Goal: Information Seeking & Learning: Understand process/instructions

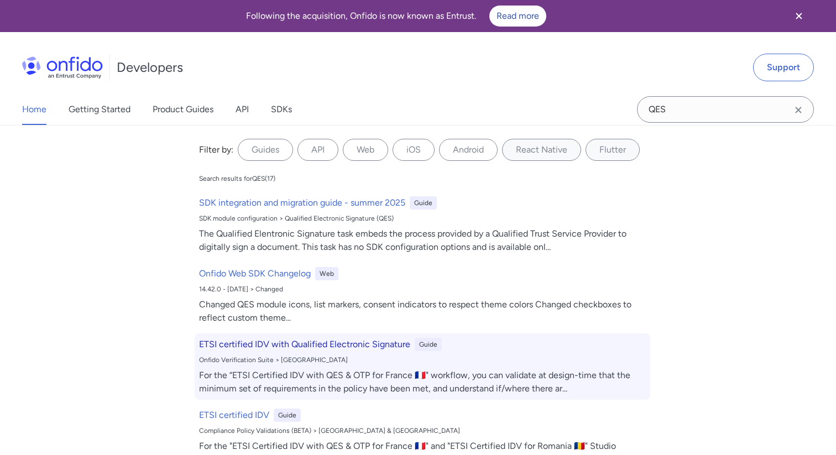
scroll to position [120, 0]
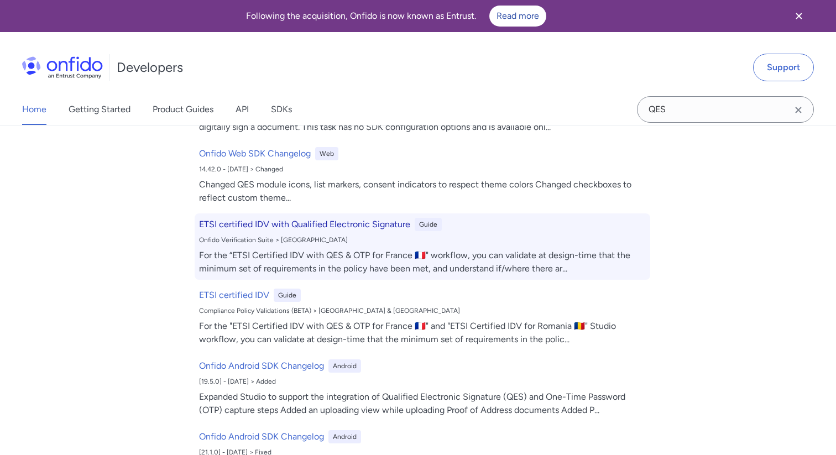
click at [344, 228] on h6 "ETSI certified IDV with Qualified Electronic Signature" at bounding box center [304, 224] width 211 height 13
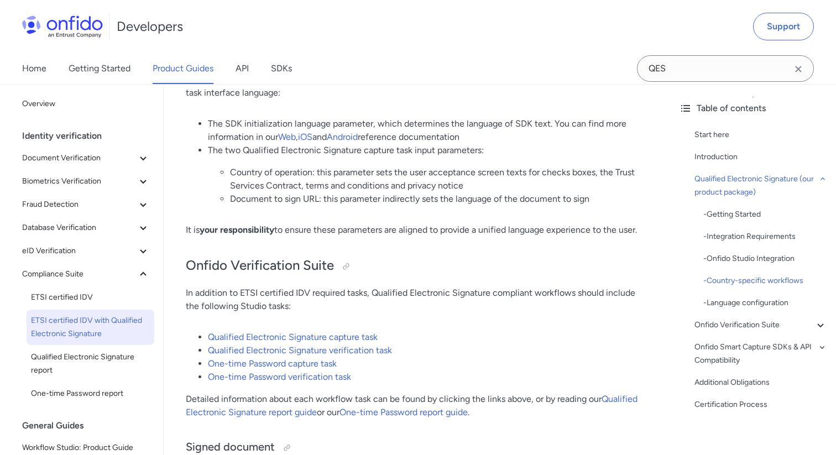
scroll to position [2054, 0]
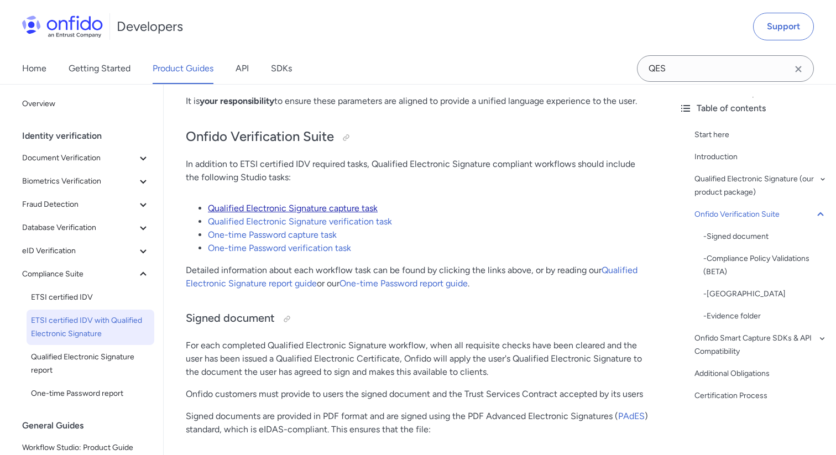
click at [327, 212] on link "Qualified Electronic Signature capture task" at bounding box center [293, 208] width 170 height 10
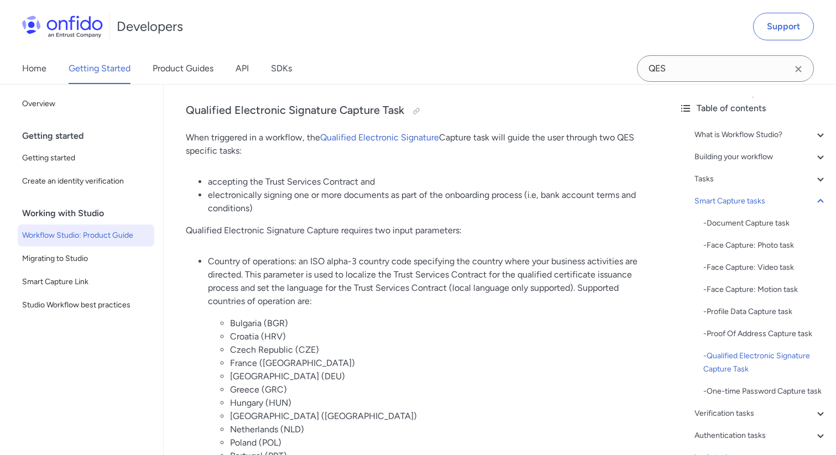
scroll to position [6219, 0]
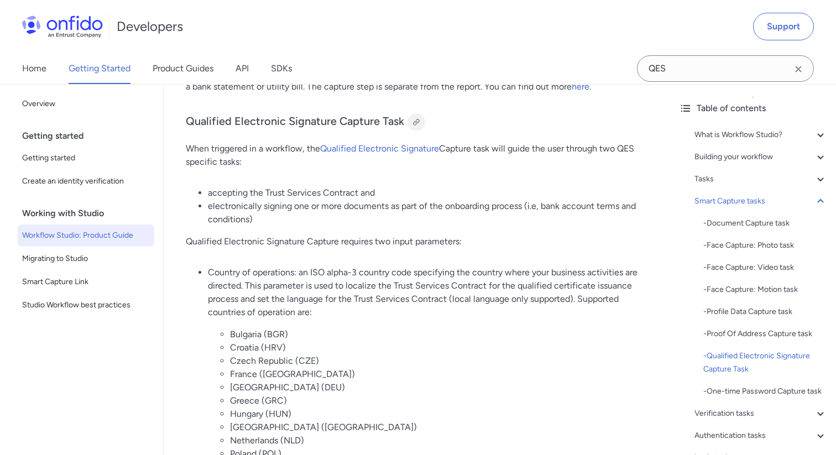
click at [416, 118] on div at bounding box center [416, 122] width 9 height 9
